Goal: Obtain resource: Obtain resource

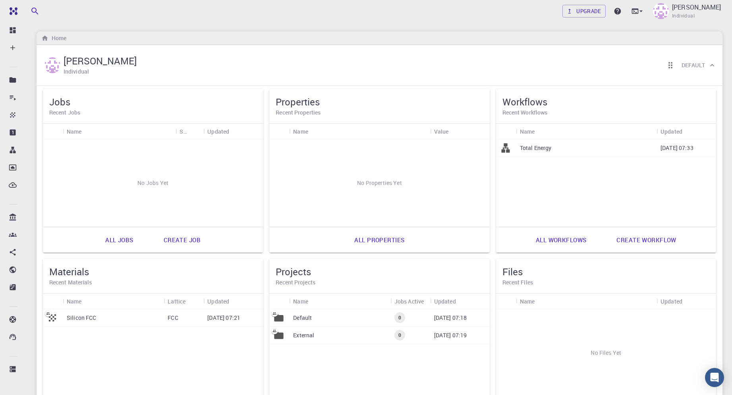
click at [128, 267] on h5 "Materials" at bounding box center [152, 271] width 207 height 13
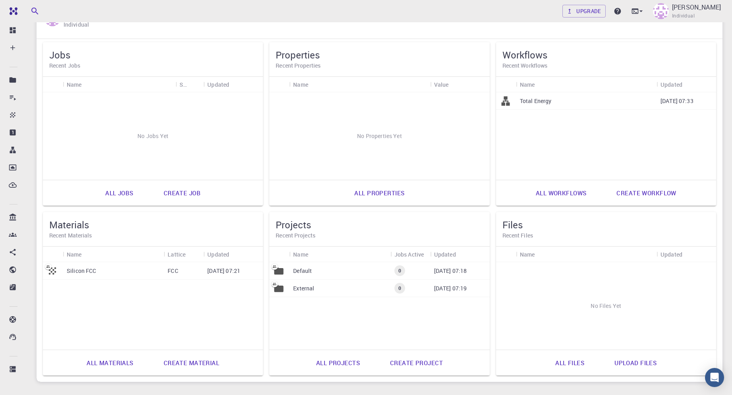
scroll to position [96, 0]
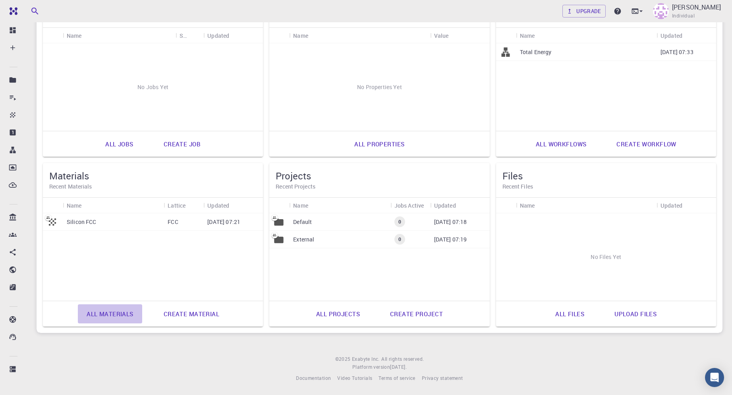
click at [125, 317] on link "All materials" at bounding box center [110, 313] width 64 height 19
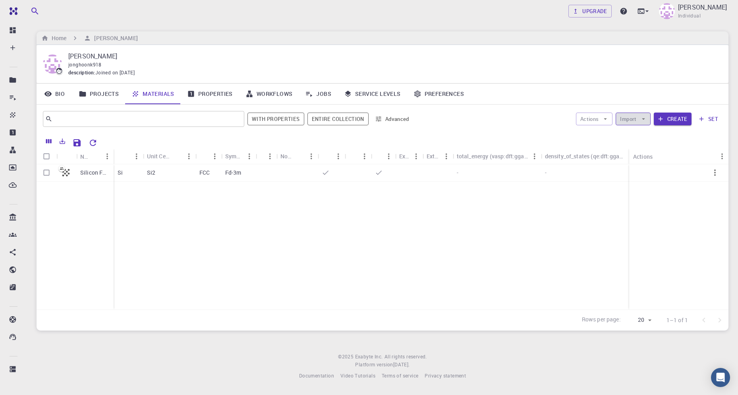
click at [639, 118] on button "Import" at bounding box center [633, 118] width 35 height 13
click at [645, 147] on span "Import From Bank" at bounding box center [662, 147] width 50 height 8
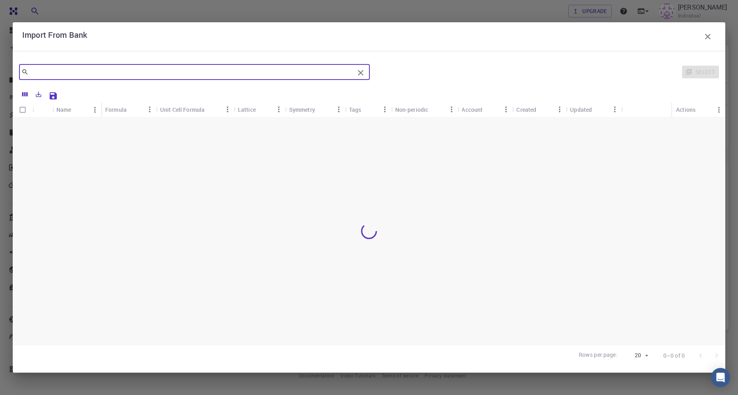
click at [326, 72] on input "text" at bounding box center [192, 71] width 326 height 11
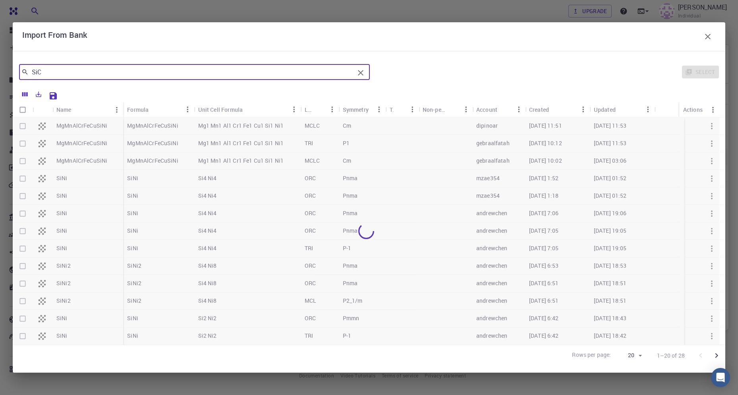
type input "SiC"
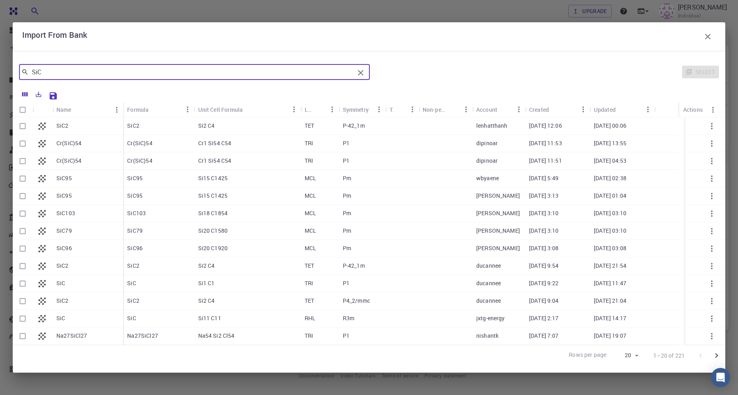
click at [711, 31] on button "button" at bounding box center [708, 37] width 16 height 16
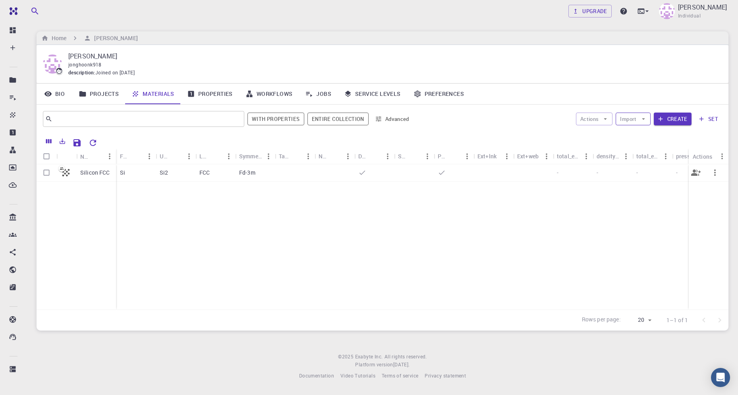
click at [632, 122] on button "Import" at bounding box center [633, 118] width 35 height 13
click at [641, 159] on span "Import From 3rd Party" at bounding box center [662, 160] width 50 height 8
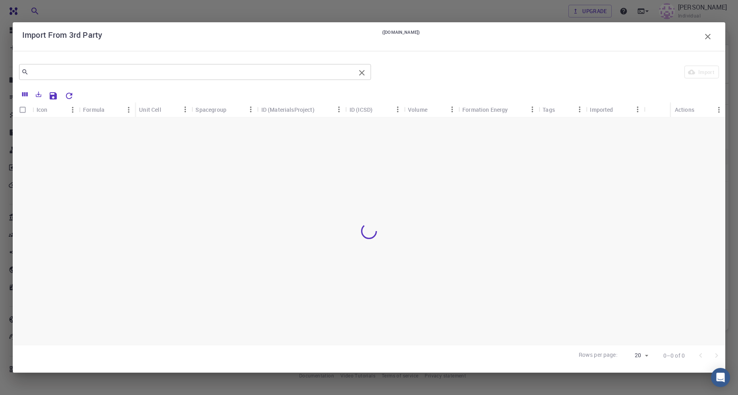
click at [288, 68] on input "text" at bounding box center [192, 71] width 327 height 11
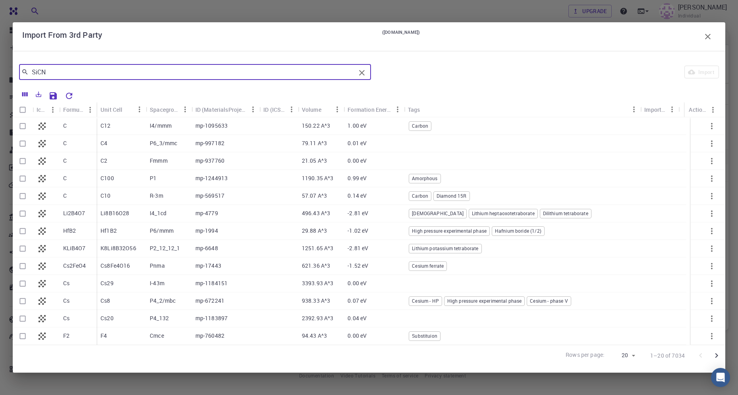
type input "SiCN"
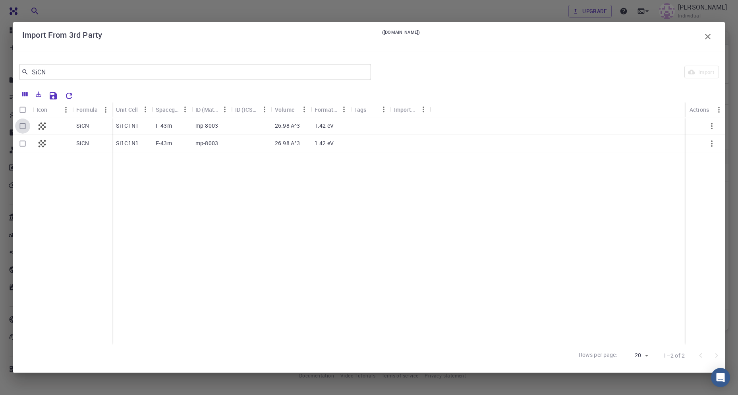
click at [19, 122] on input "Select row" at bounding box center [22, 125] width 15 height 15
checkbox input "true"
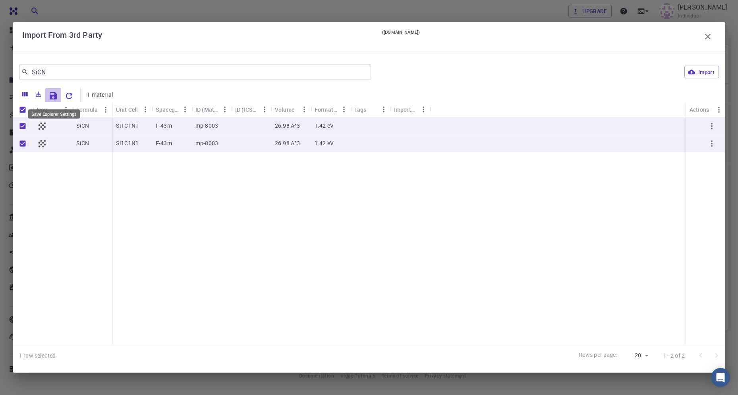
click at [52, 99] on icon "Save Explorer Settings" at bounding box center [53, 95] width 7 height 7
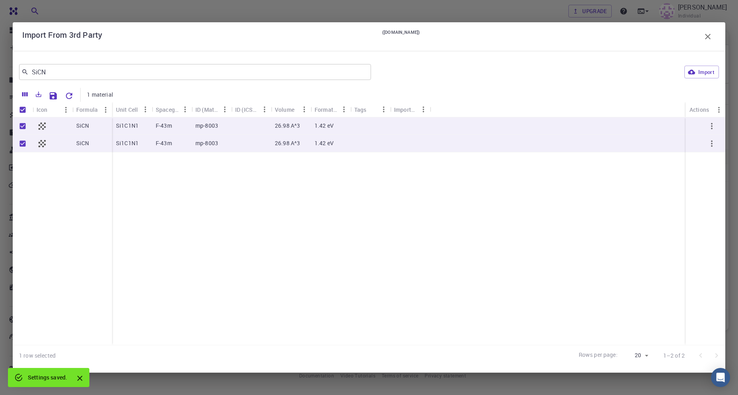
click at [696, 39] on div "Import From 3rd Party ([DOMAIN_NAME])" at bounding box center [369, 37] width 694 height 16
click at [697, 38] on div "Import From 3rd Party ([DOMAIN_NAME])" at bounding box center [369, 37] width 694 height 16
click at [703, 34] on icon "button" at bounding box center [708, 37] width 10 height 10
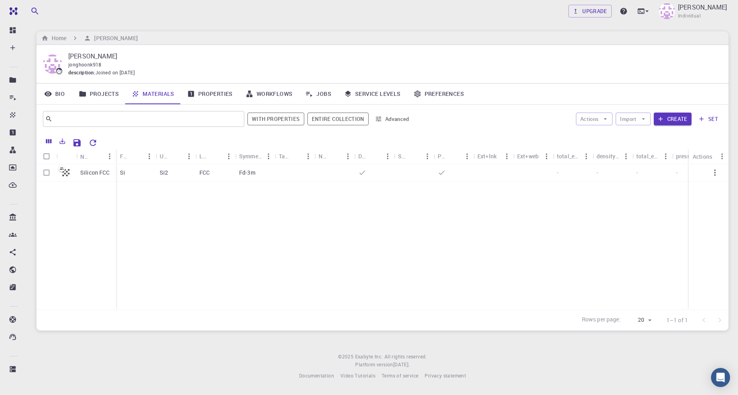
click at [631, 118] on button "Import" at bounding box center [633, 118] width 35 height 13
click at [642, 157] on span "Import From 3rd Party" at bounding box center [662, 160] width 50 height 8
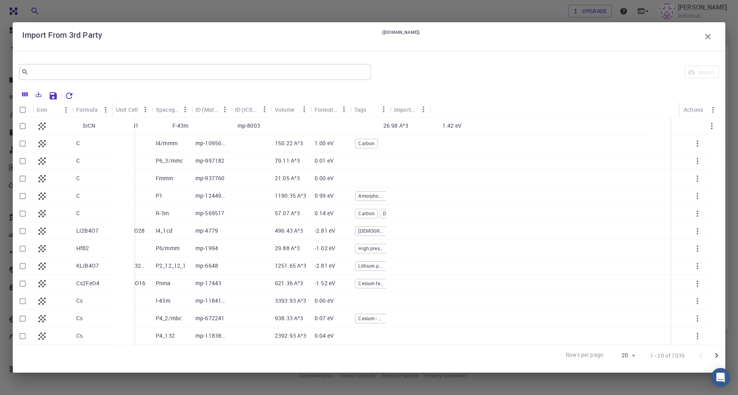
click at [22, 123] on input "Select row" at bounding box center [22, 125] width 15 height 15
click at [23, 123] on input "Select row" at bounding box center [22, 125] width 15 height 15
click at [22, 127] on input "Select row" at bounding box center [22, 125] width 15 height 15
click at [57, 124] on div at bounding box center [56, 125] width 46 height 17
click at [20, 125] on input "Select row" at bounding box center [22, 125] width 15 height 15
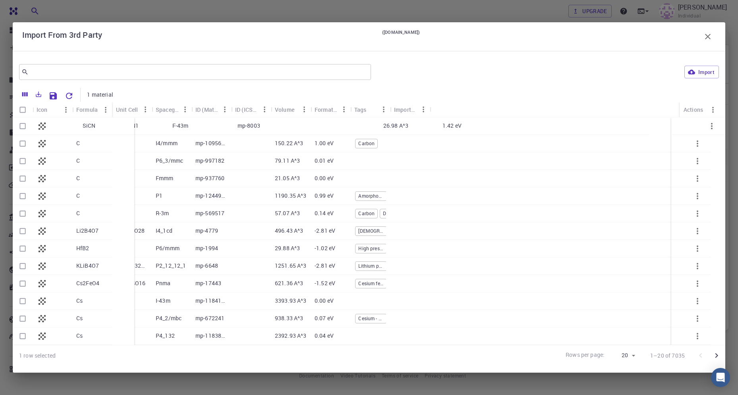
click at [24, 125] on input "Select row" at bounding box center [22, 125] width 15 height 15
checkbox input "false"
click at [24, 109] on input "Select all rows" at bounding box center [22, 109] width 15 height 15
checkbox input "true"
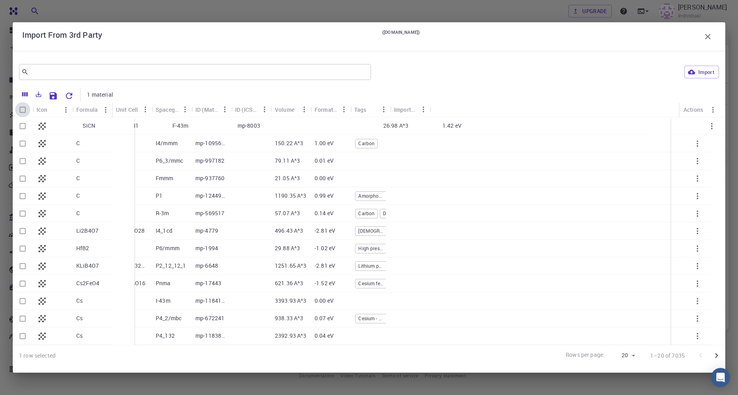
checkbox input "true"
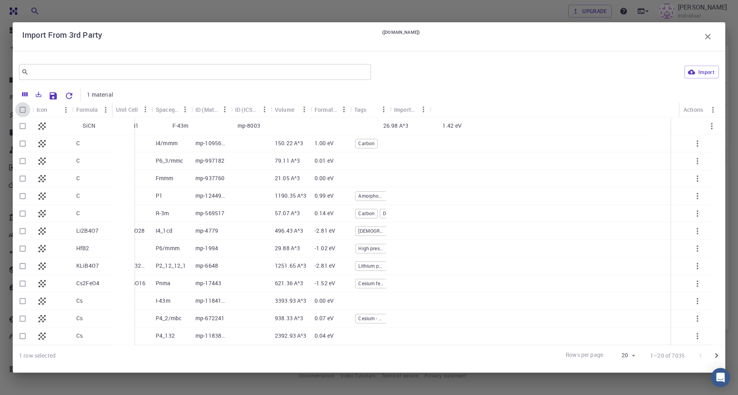
checkbox input "true"
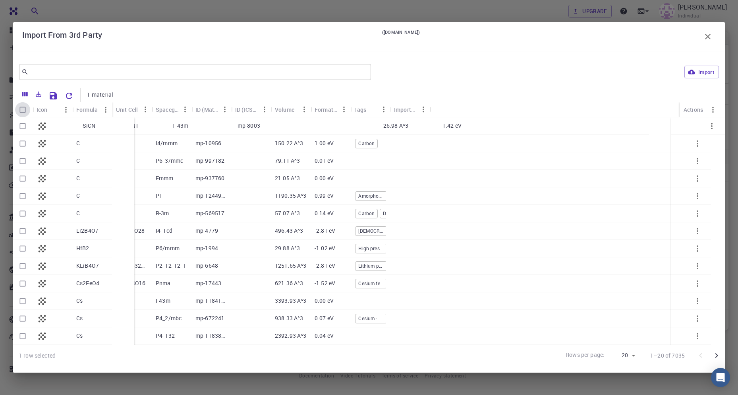
checkbox input "true"
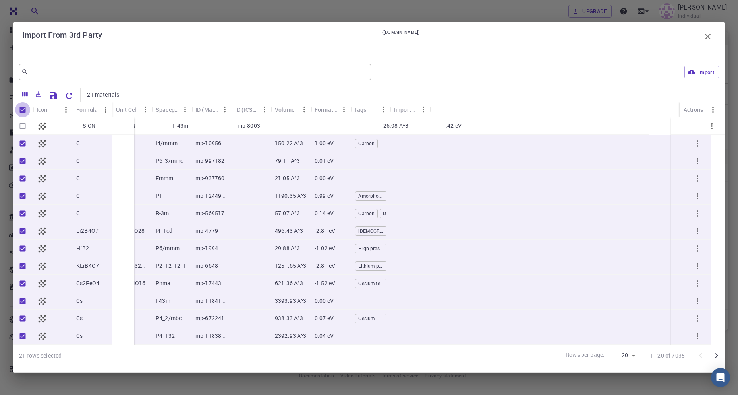
click at [23, 108] on input "Unselect all rows" at bounding box center [22, 109] width 15 height 15
checkbox input "false"
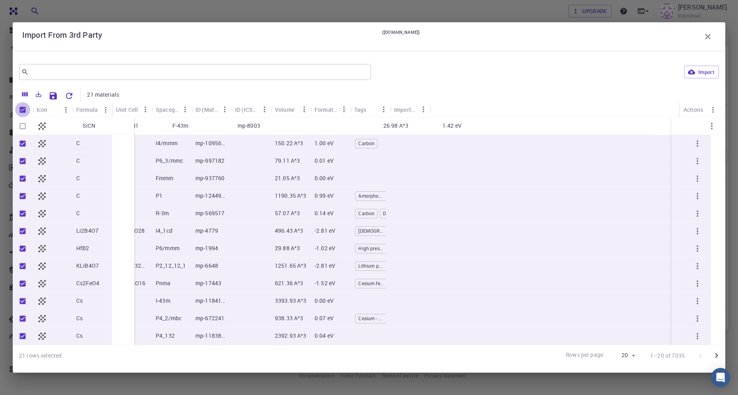
checkbox input "false"
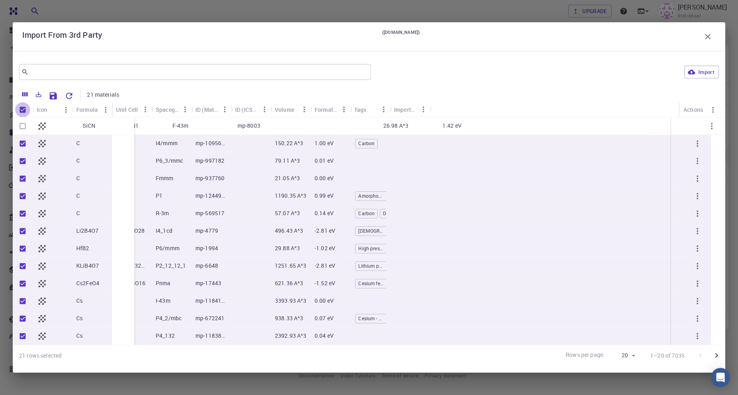
checkbox input "false"
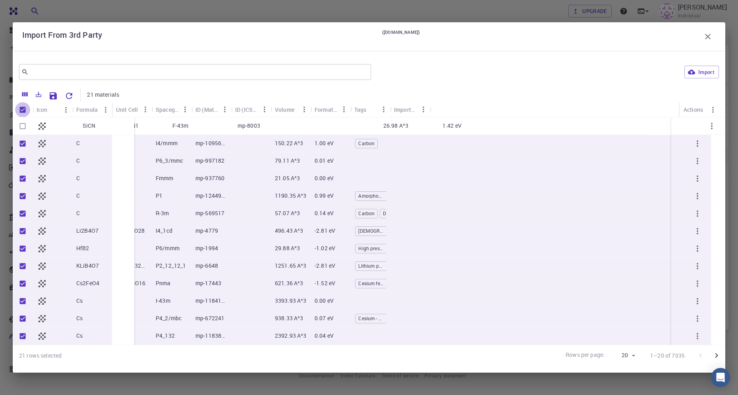
checkbox input "false"
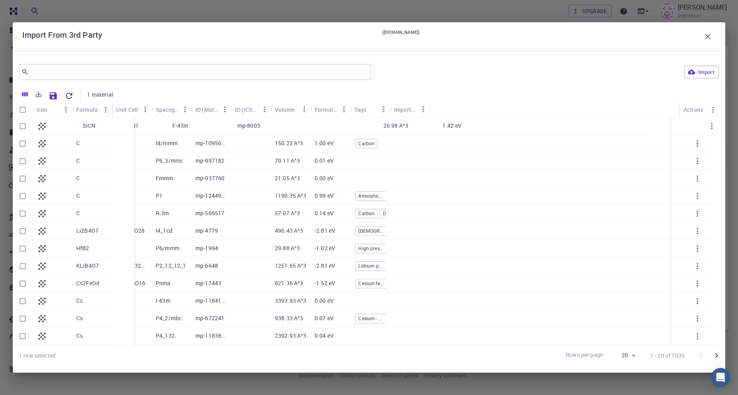
click at [87, 126] on p "SiCN" at bounding box center [89, 126] width 13 height 8
click at [146, 125] on div "Si1C1N1" at bounding box center [140, 125] width 56 height 17
click at [20, 123] on input "Select row" at bounding box center [22, 125] width 15 height 15
checkbox input "false"
click at [708, 32] on icon "button" at bounding box center [708, 37] width 10 height 10
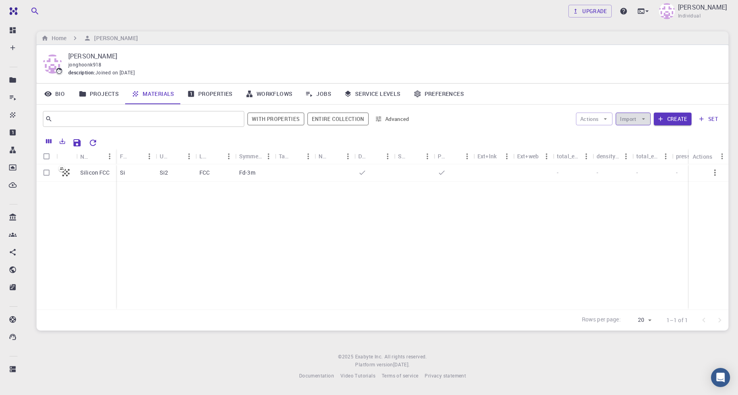
click at [639, 114] on button "Import" at bounding box center [633, 118] width 35 height 13
click at [672, 148] on span "Import From Bank" at bounding box center [662, 147] width 50 height 8
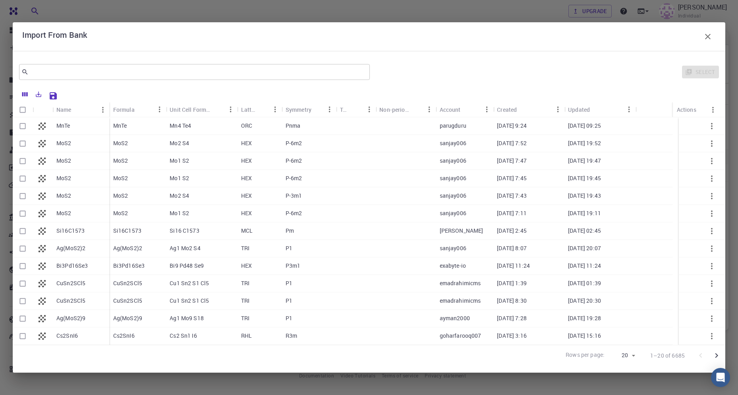
click at [714, 37] on button "button" at bounding box center [708, 37] width 16 height 16
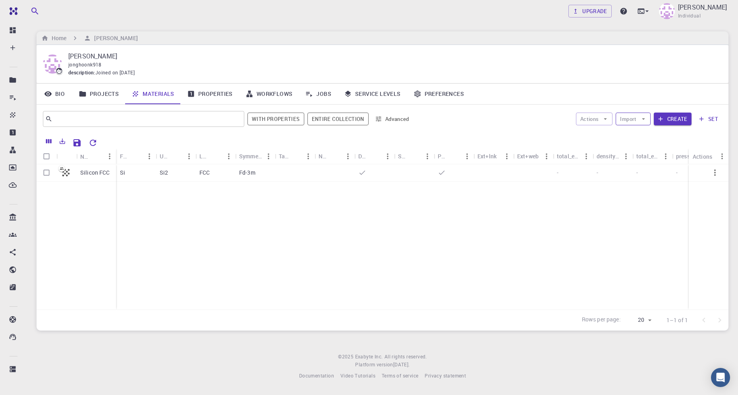
click at [632, 122] on button "Import" at bounding box center [633, 118] width 35 height 13
click at [643, 159] on span "Import From 3rd Party" at bounding box center [662, 160] width 50 height 8
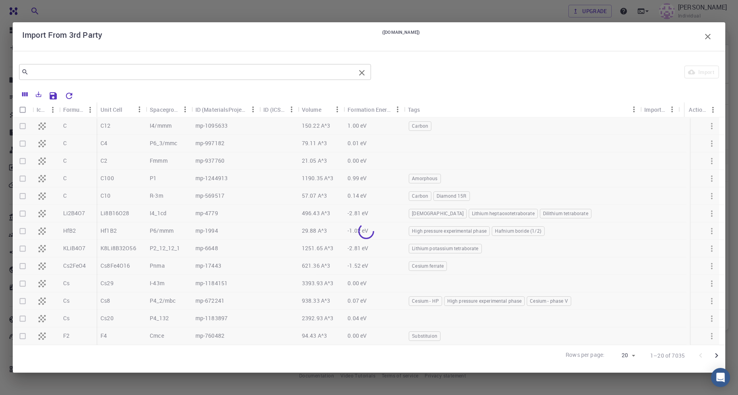
click at [318, 78] on div "​" at bounding box center [195, 72] width 352 height 16
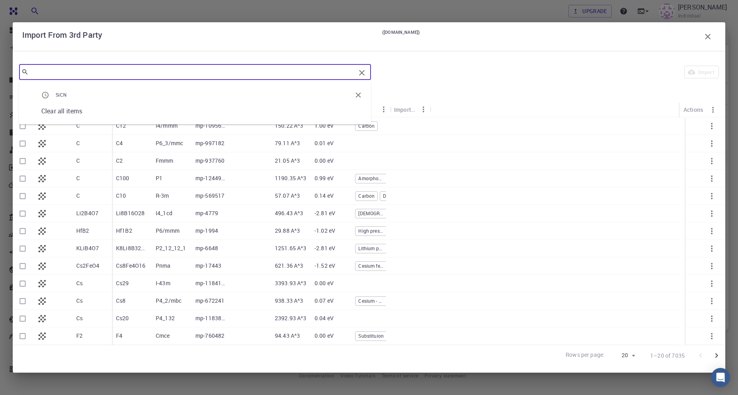
click at [56, 91] on span "SiCN" at bounding box center [62, 94] width 12 height 6
type input "SiCN"
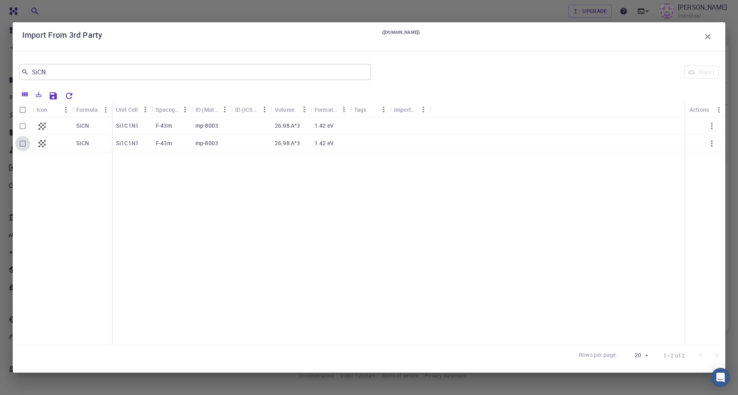
click at [22, 142] on input "Select row" at bounding box center [22, 143] width 15 height 15
checkbox input "true"
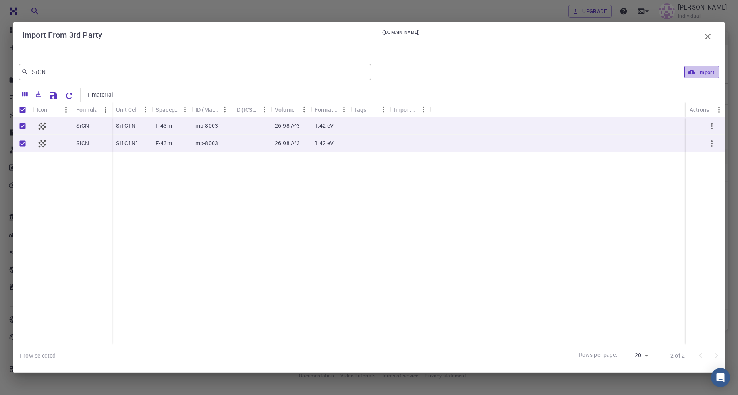
click at [710, 75] on button "Import" at bounding box center [702, 72] width 35 height 13
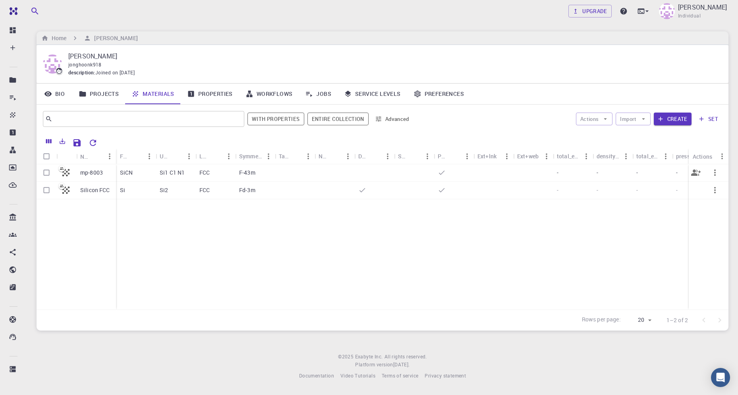
click at [44, 172] on input "Select row" at bounding box center [46, 172] width 15 height 15
checkbox input "true"
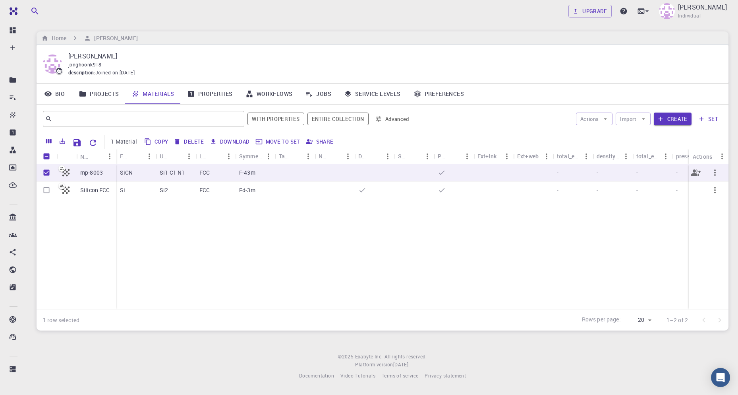
checkbox input "true"
click at [221, 96] on link "Properties" at bounding box center [210, 93] width 58 height 21
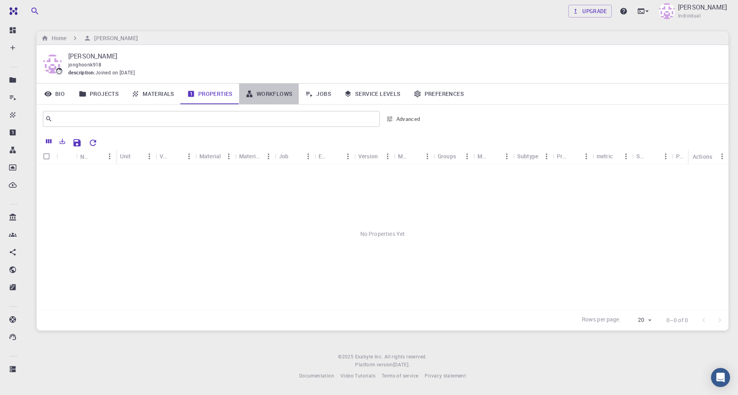
click at [267, 91] on link "Workflows" at bounding box center [269, 93] width 60 height 21
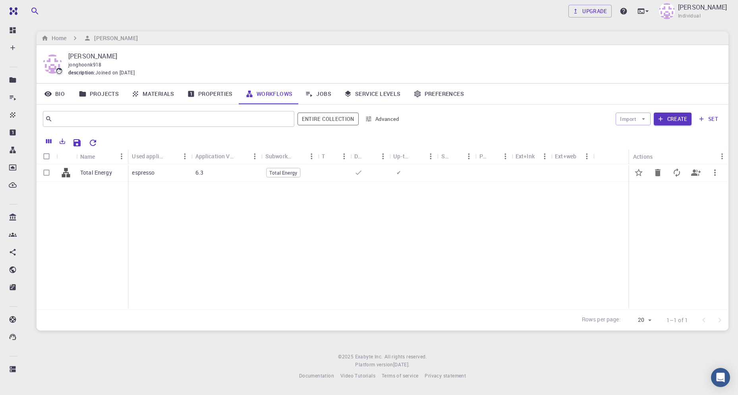
click at [238, 169] on div "6.3" at bounding box center [227, 172] width 70 height 17
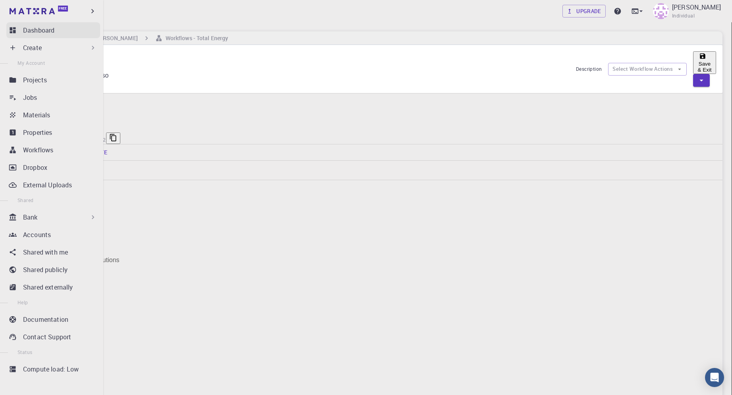
click at [21, 23] on link "Dashboard" at bounding box center [53, 30] width 94 height 16
